Goal: Information Seeking & Learning: Check status

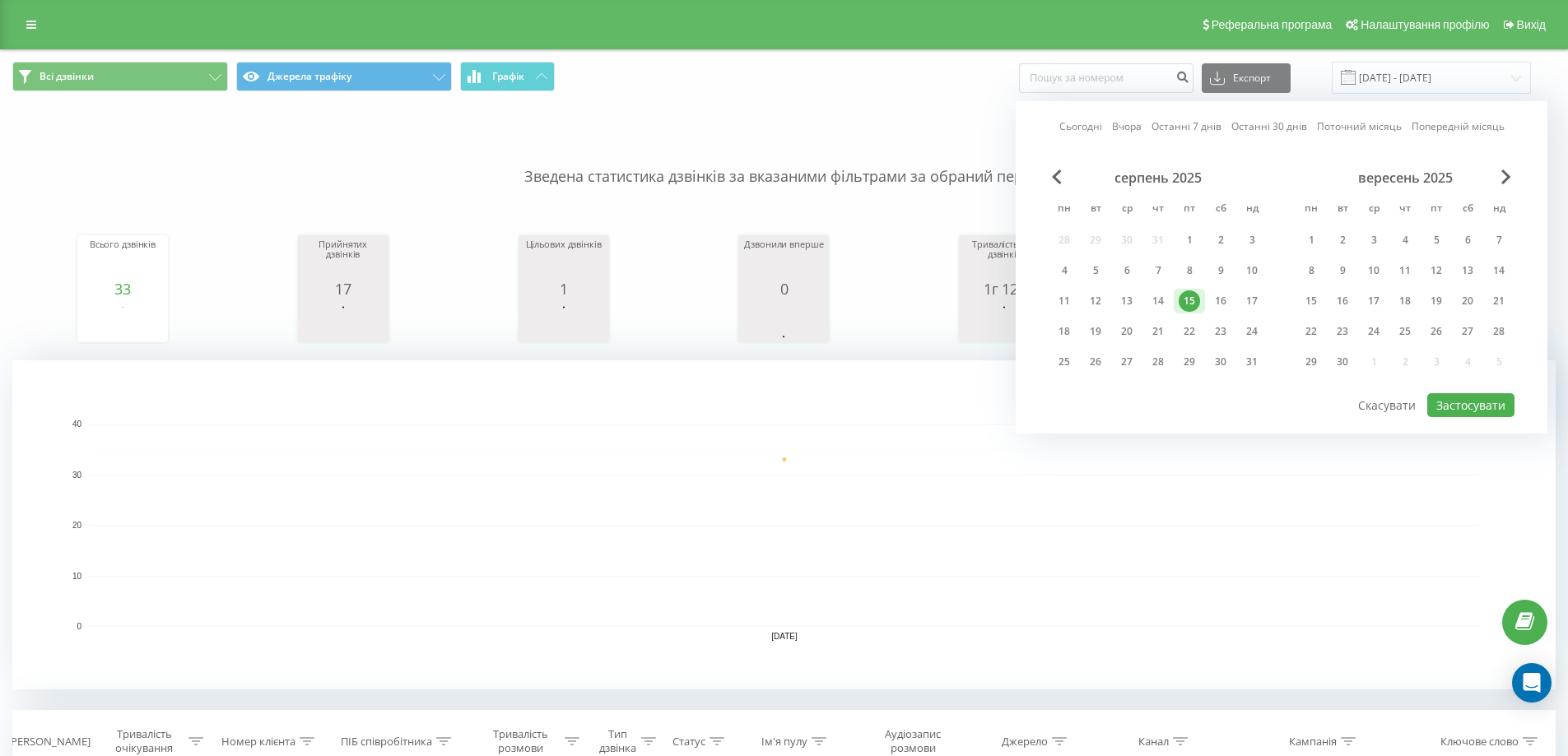
click at [1080, 122] on link "Сьогодні" at bounding box center [1080, 126] width 42 height 15
click at [1148, 118] on div "Сьогодні Вчора Останні 7 днів Останні 30 днів Поточний місяць Попередній місяць…" at bounding box center [1281, 267] width 532 height 332
click at [1139, 124] on link "Вчора" at bounding box center [1126, 126] width 30 height 15
click at [1474, 408] on button "Застосувати" at bounding box center [1470, 405] width 87 height 24
type input "[DATE] - [DATE]"
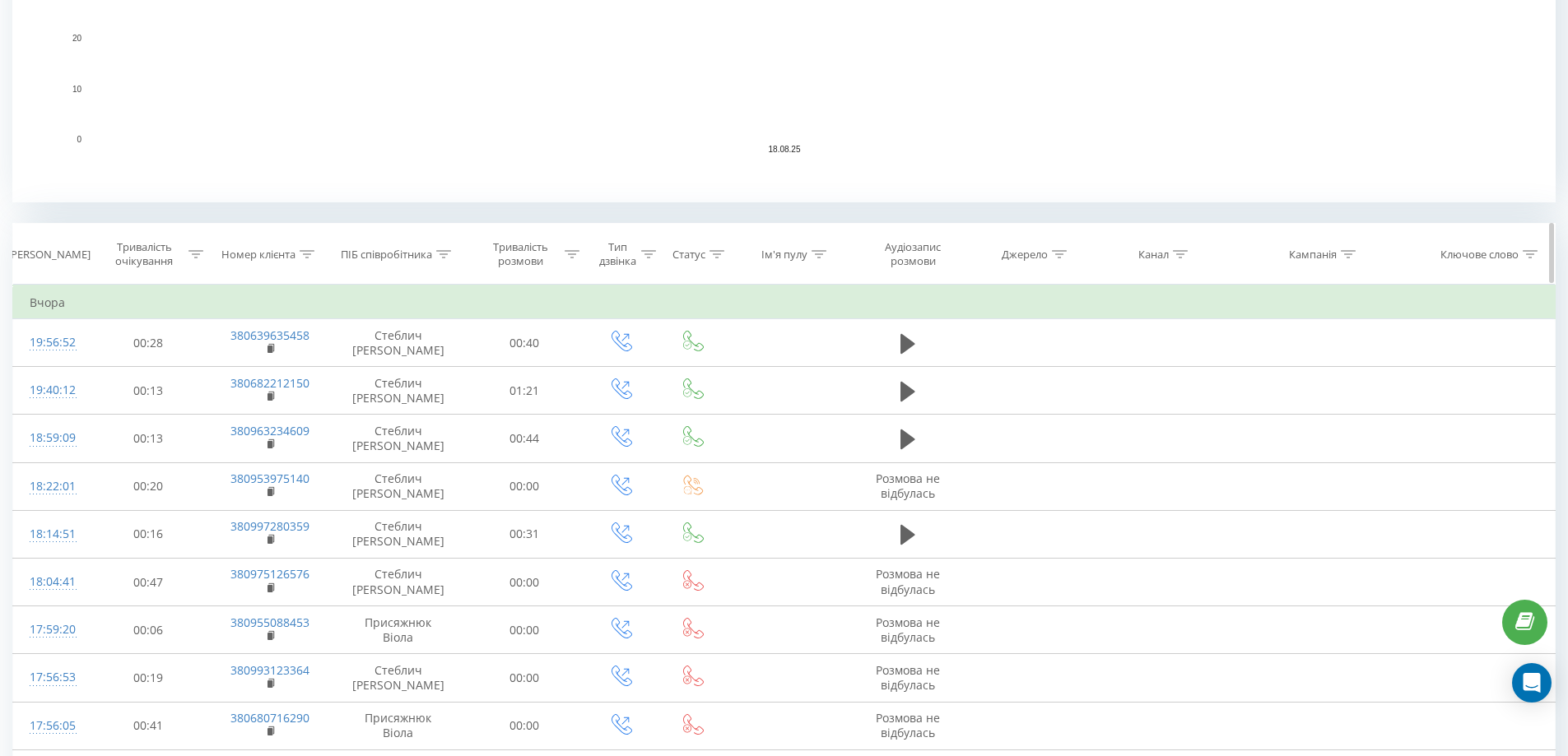
scroll to position [493, 0]
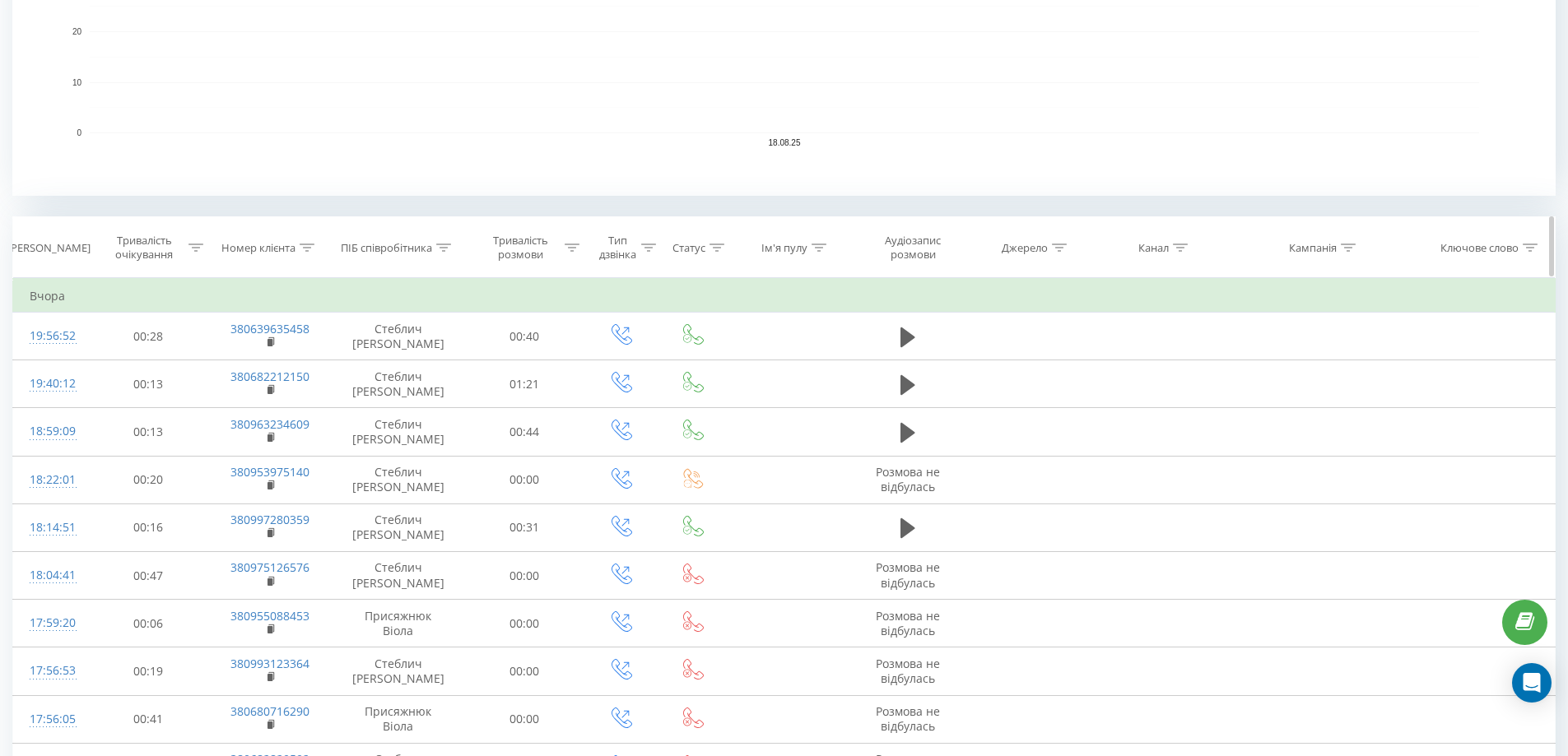
click at [439, 253] on div at bounding box center [443, 247] width 14 height 14
click at [373, 360] on input "text" at bounding box center [398, 365] width 145 height 29
click at [476, 364] on div "Фільтрувати за умовою Містить Скасувати OK" at bounding box center [399, 352] width 180 height 148
click at [427, 374] on input "text" at bounding box center [398, 365] width 145 height 29
type input "Стеблич"
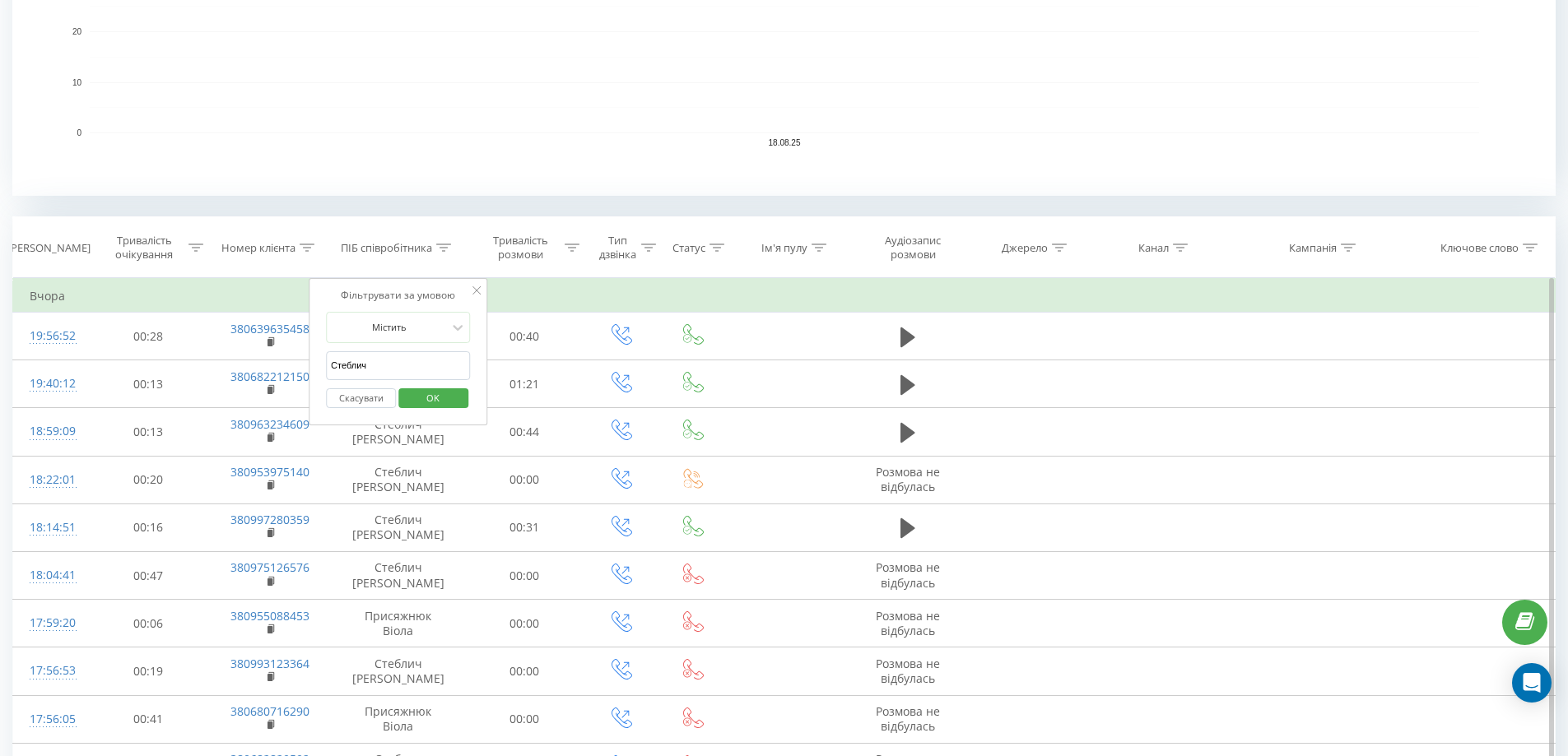
click at [438, 400] on span "OK" at bounding box center [432, 397] width 46 height 25
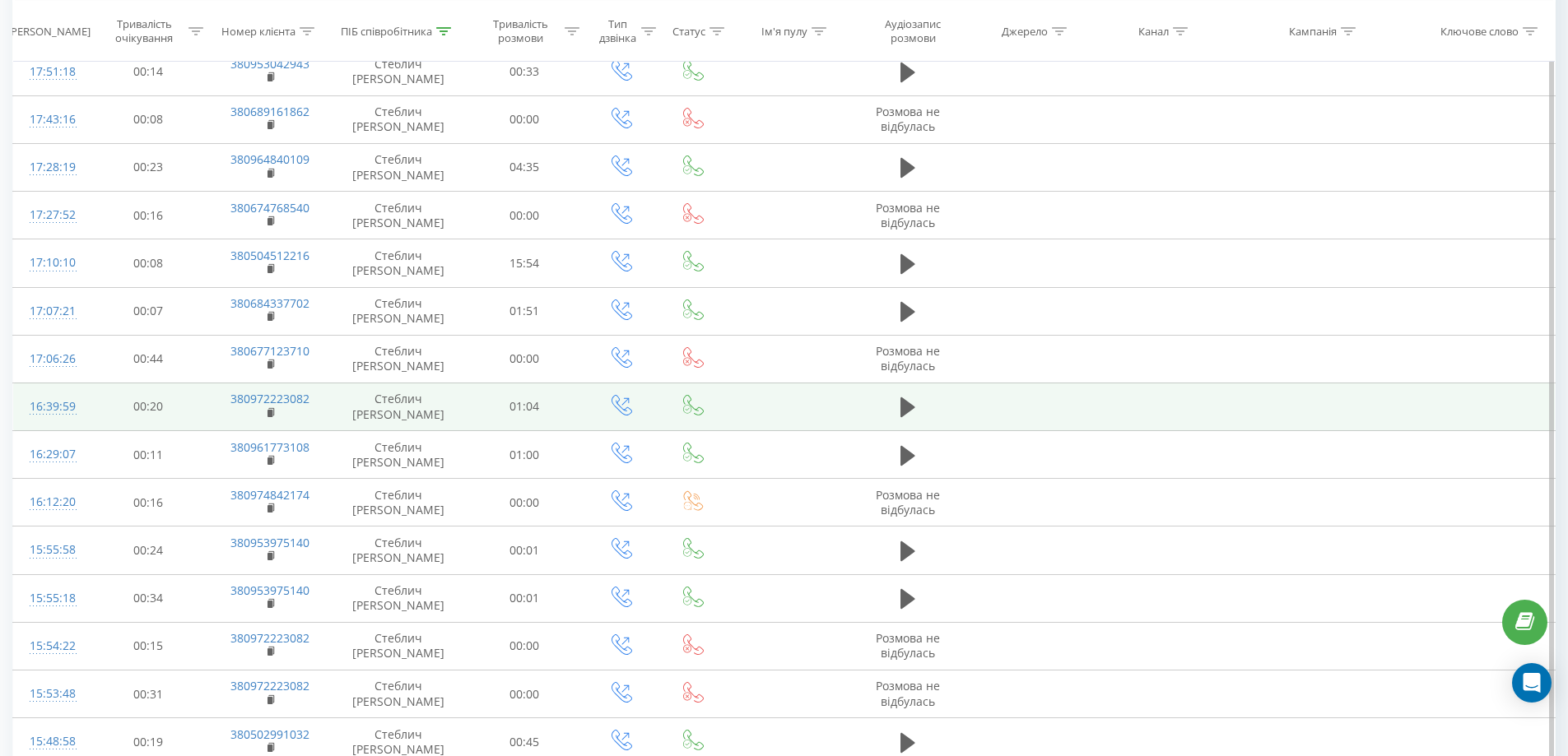
scroll to position [1309, 0]
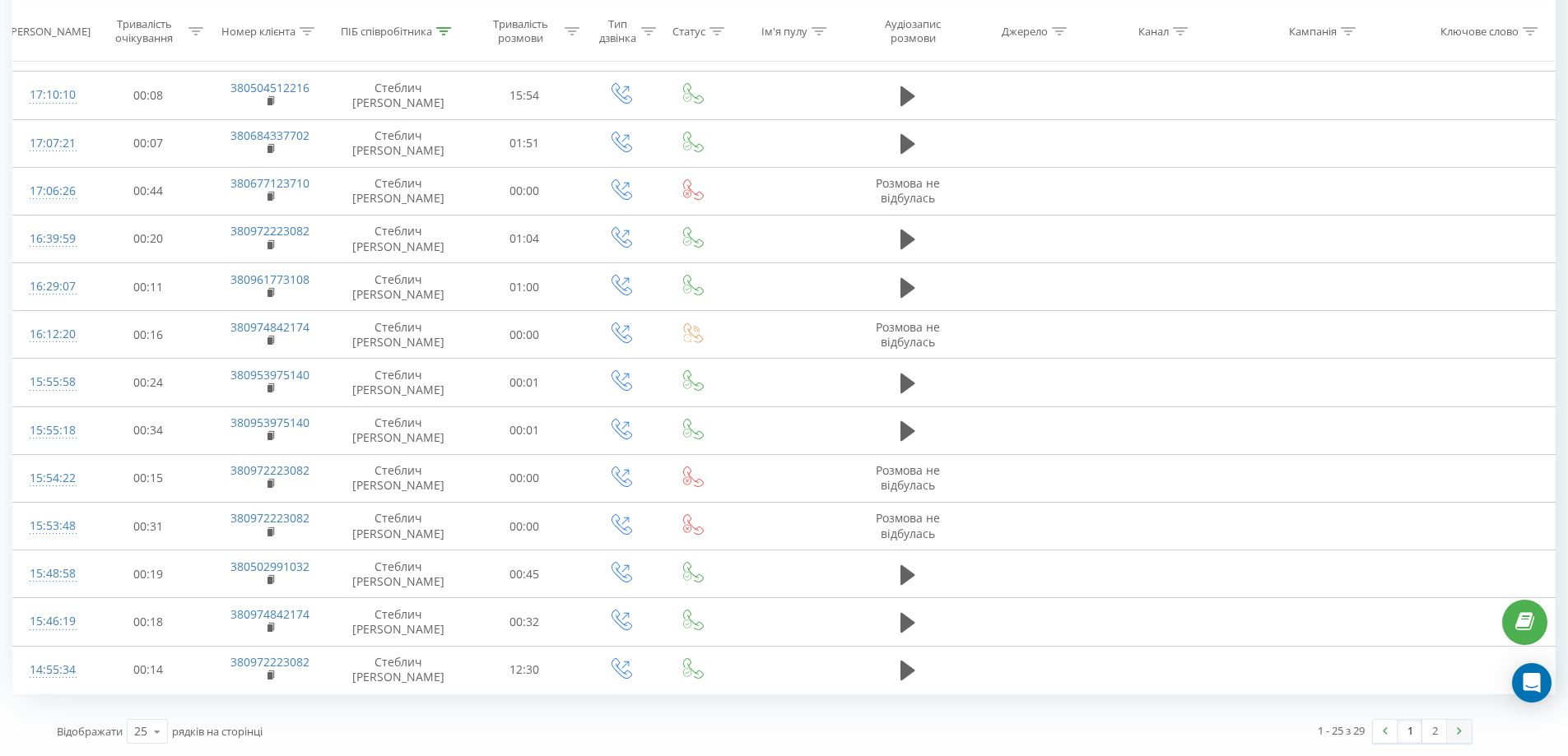
click at [1447, 729] on link at bounding box center [1459, 731] width 25 height 23
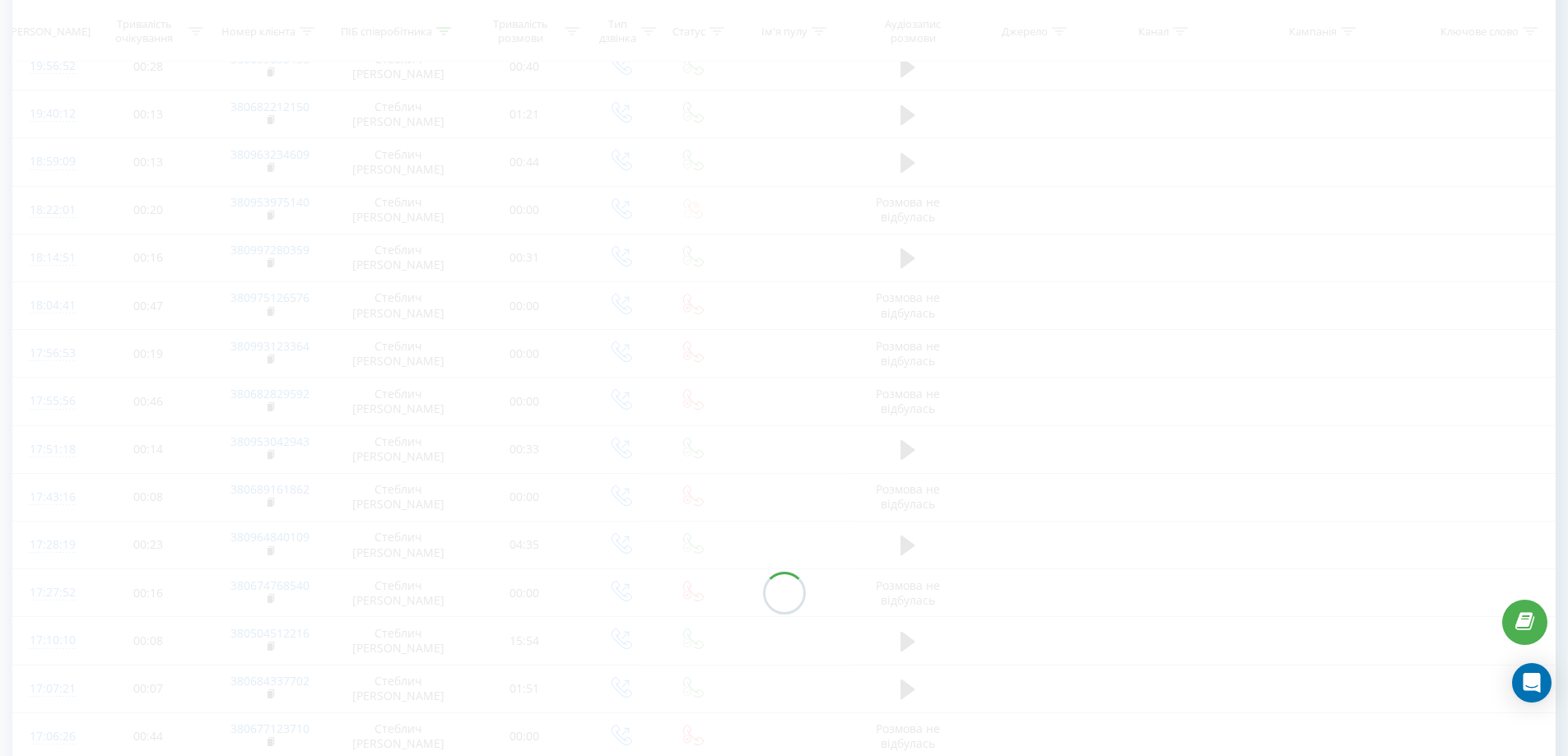
click at [1442, 729] on div at bounding box center [784, 593] width 1543 height 1293
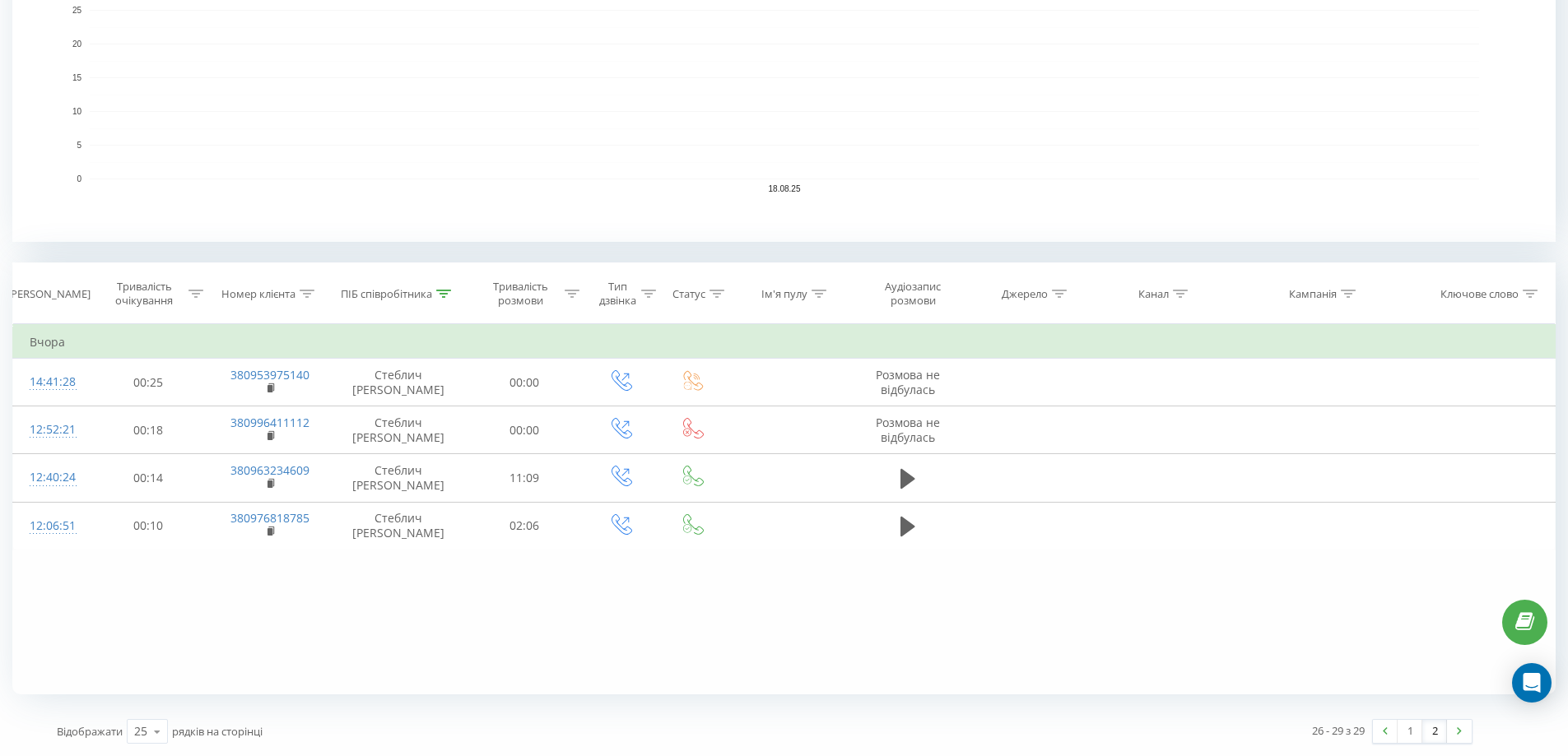
scroll to position [447, 0]
